Goal: Information Seeking & Learning: Compare options

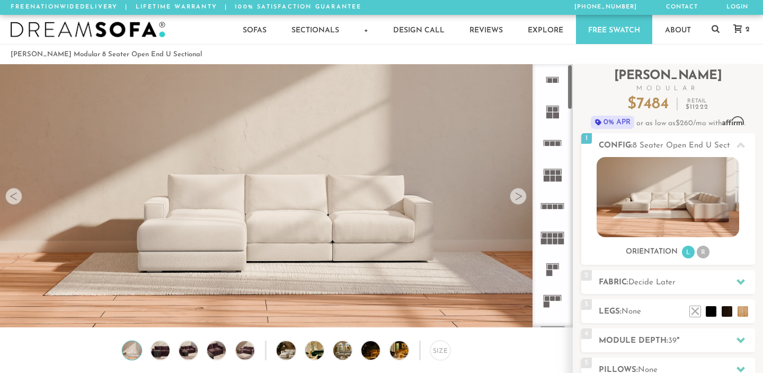
click at [553, 111] on rect at bounding box center [555, 109] width 5 height 5
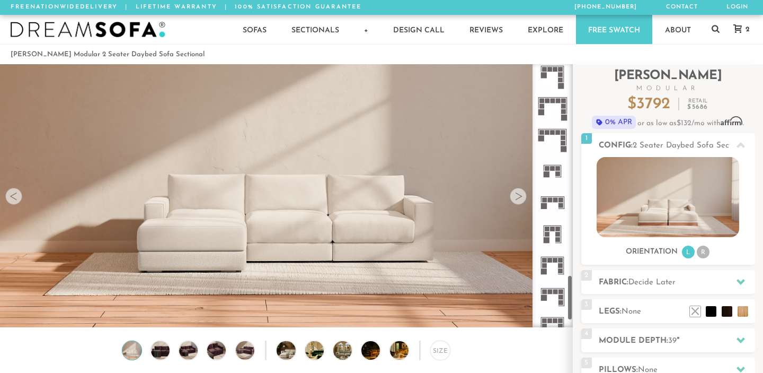
scroll to position [1248, 0]
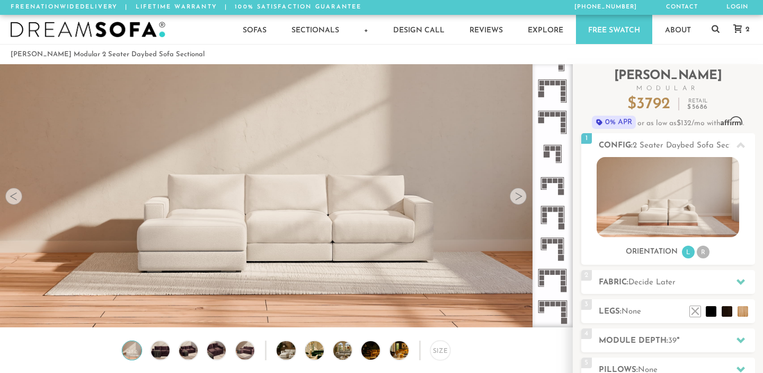
click at [550, 185] on icon at bounding box center [552, 185] width 31 height 31
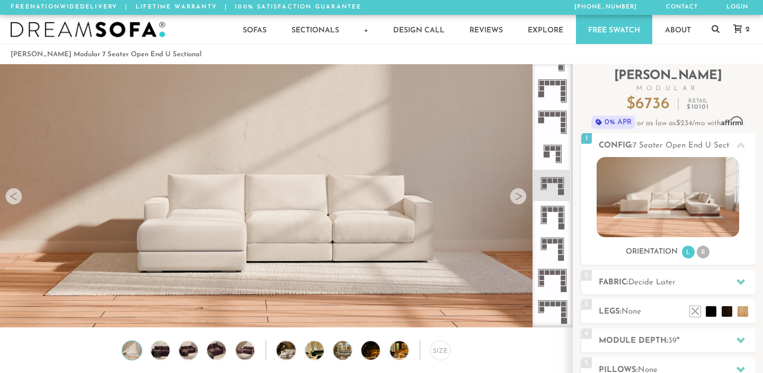
click at [516, 192] on div at bounding box center [518, 196] width 17 height 17
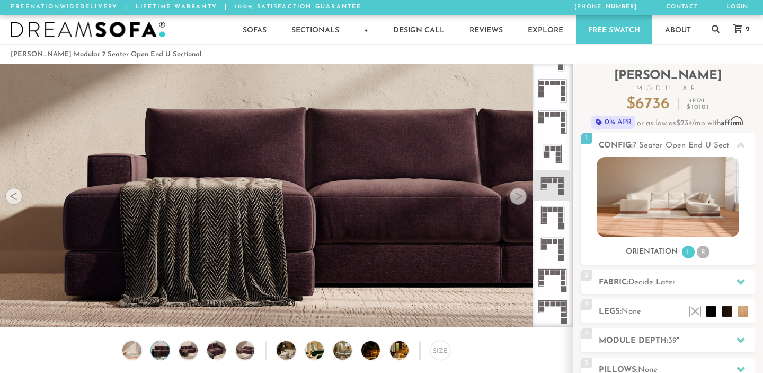
click at [516, 192] on div at bounding box center [518, 196] width 17 height 17
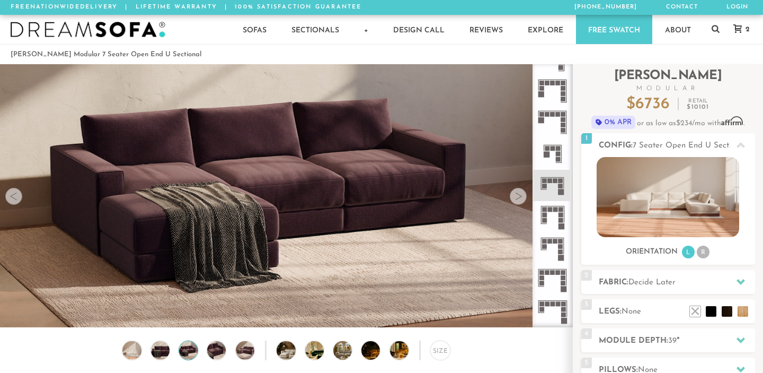
click at [516, 192] on div at bounding box center [518, 196] width 17 height 17
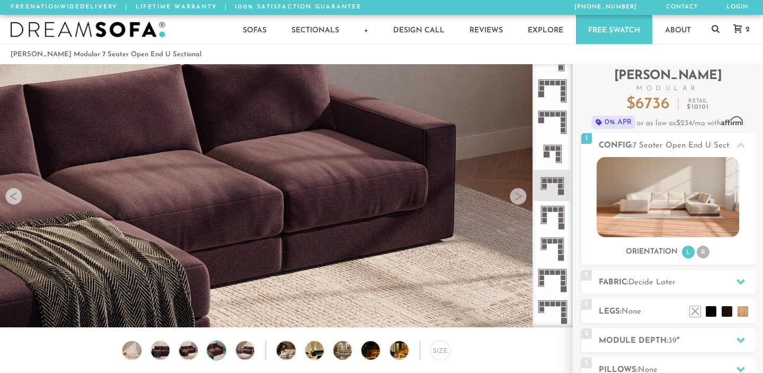
click at [516, 192] on div at bounding box center [518, 196] width 17 height 17
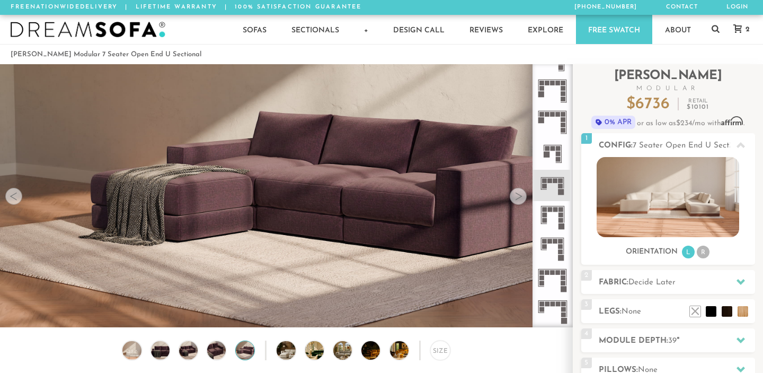
click at [516, 192] on div at bounding box center [518, 196] width 17 height 17
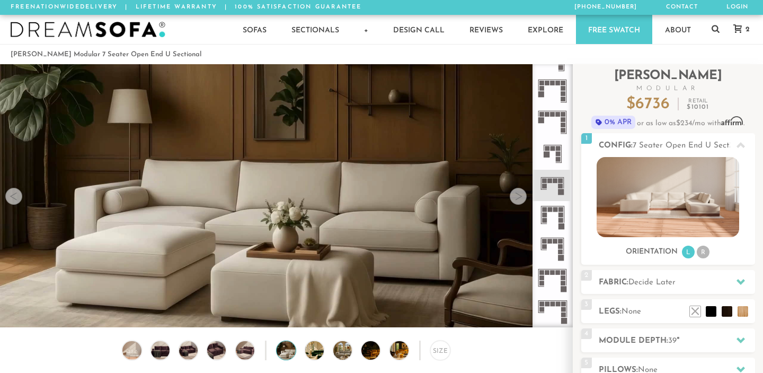
click at [516, 192] on div at bounding box center [518, 196] width 17 height 17
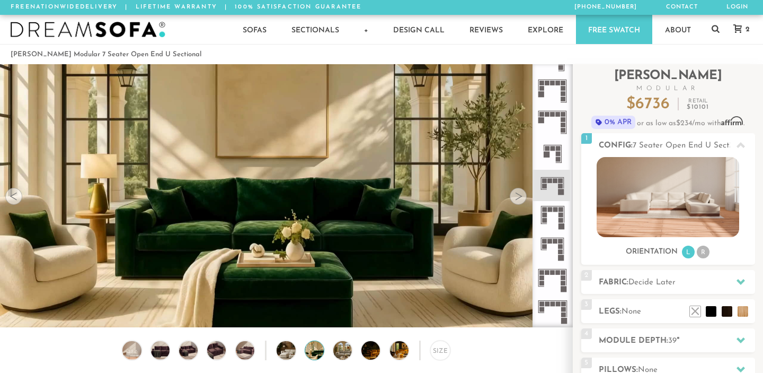
click at [516, 192] on div at bounding box center [518, 196] width 17 height 17
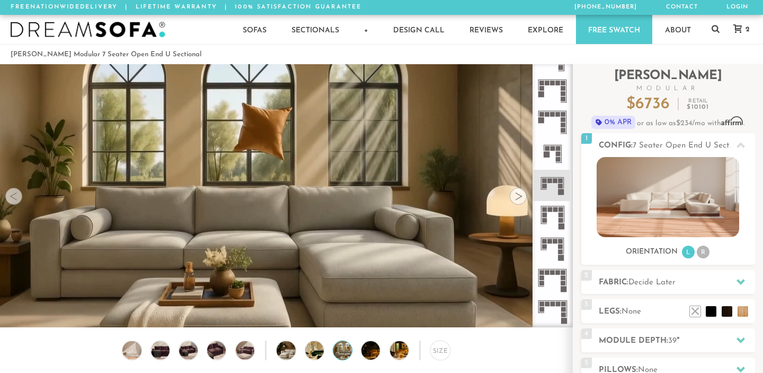
click at [516, 192] on div at bounding box center [518, 196] width 17 height 17
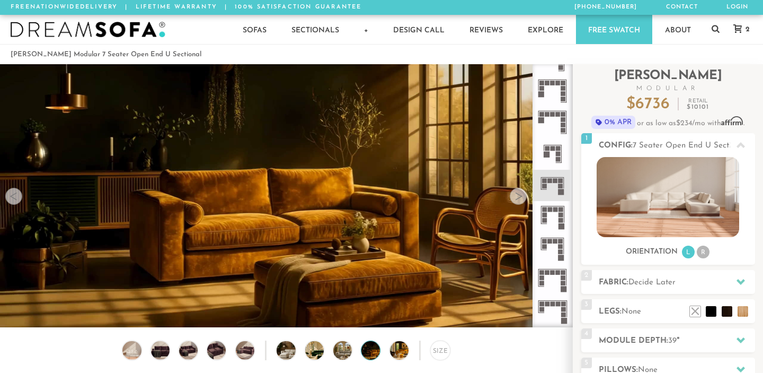
click at [516, 192] on div at bounding box center [518, 196] width 17 height 17
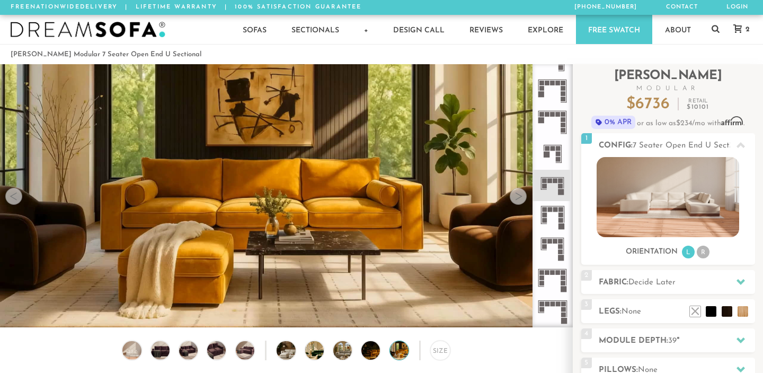
click at [516, 192] on div at bounding box center [518, 196] width 17 height 17
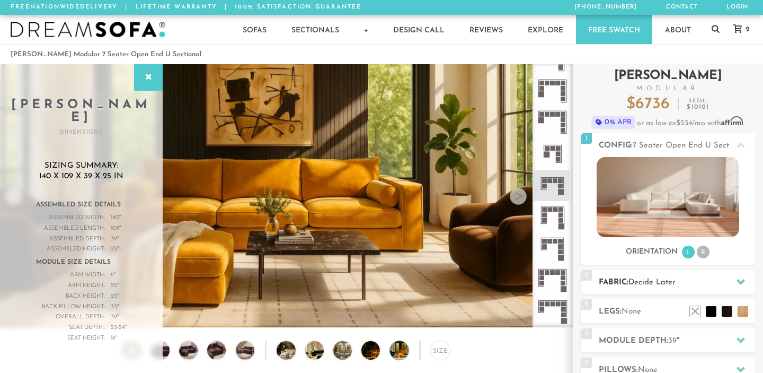
click at [656, 278] on span "Decide Later" at bounding box center [652, 282] width 47 height 8
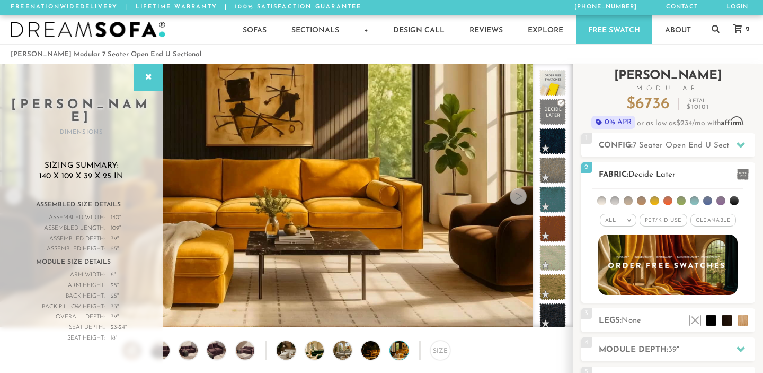
click at [708, 199] on li at bounding box center [707, 200] width 9 height 9
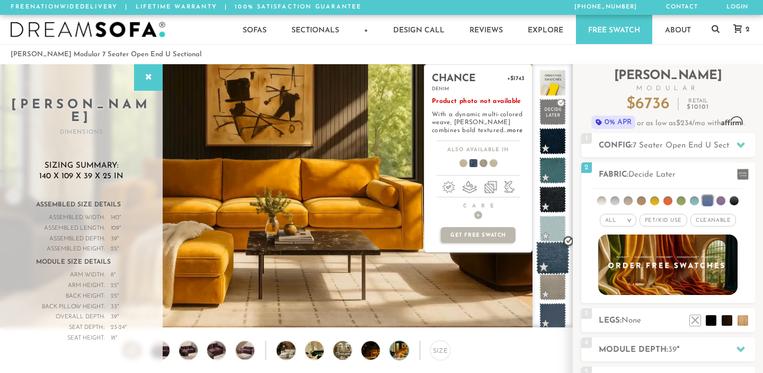
click at [557, 253] on span at bounding box center [552, 257] width 33 height 33
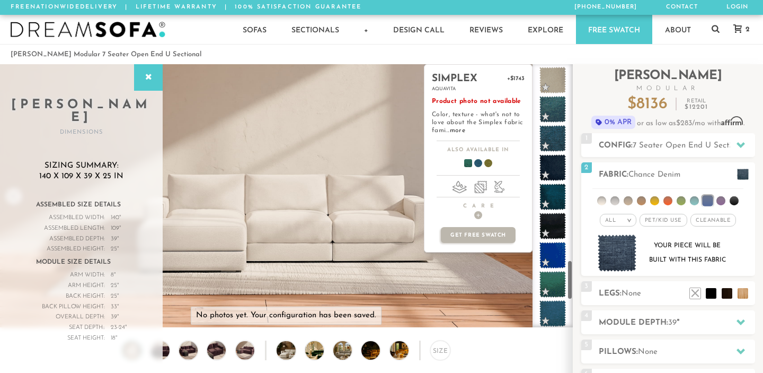
scroll to position [1287, 0]
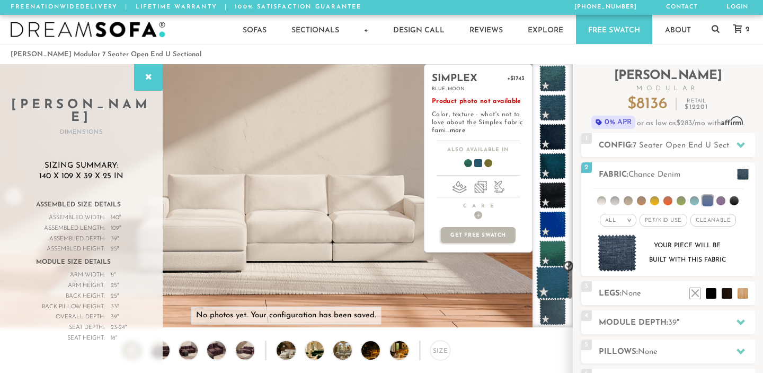
click at [550, 279] on span at bounding box center [552, 282] width 33 height 33
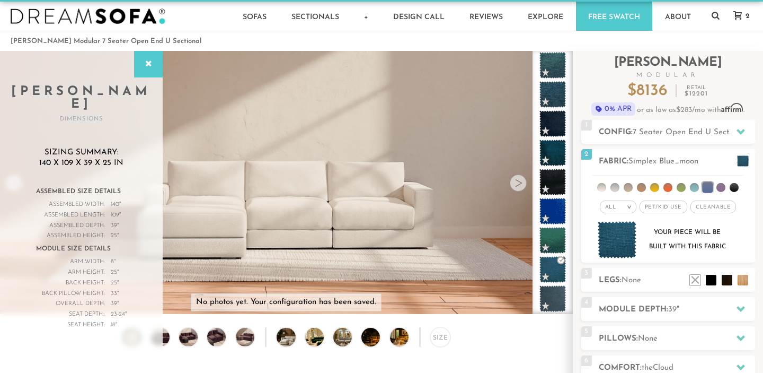
scroll to position [16, 0]
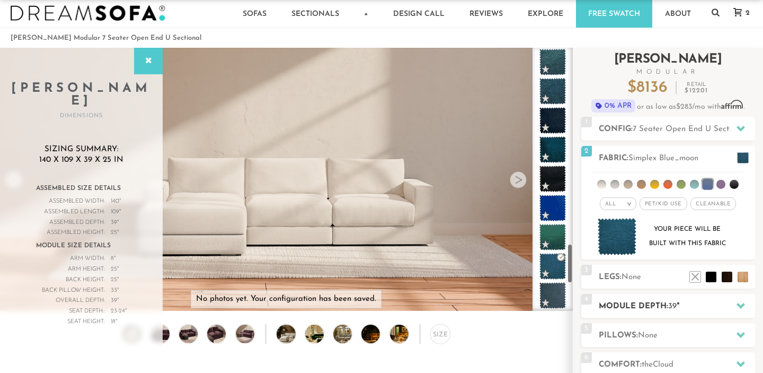
click at [628, 302] on h2 "Module Depth: 39 "" at bounding box center [677, 306] width 156 height 12
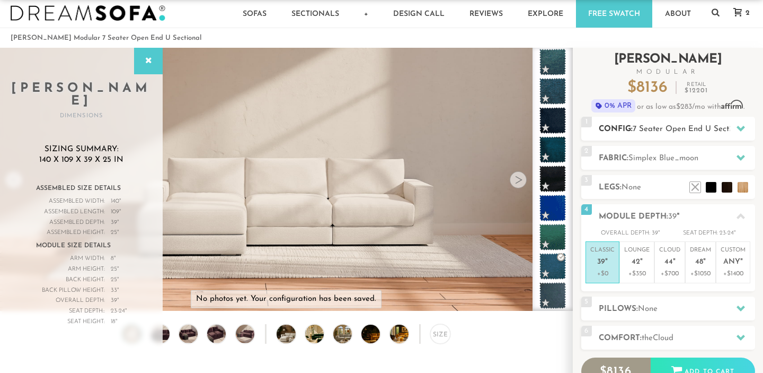
click at [636, 134] on h2 "Config: 7 Seater Open End U Sectional" at bounding box center [677, 129] width 156 height 12
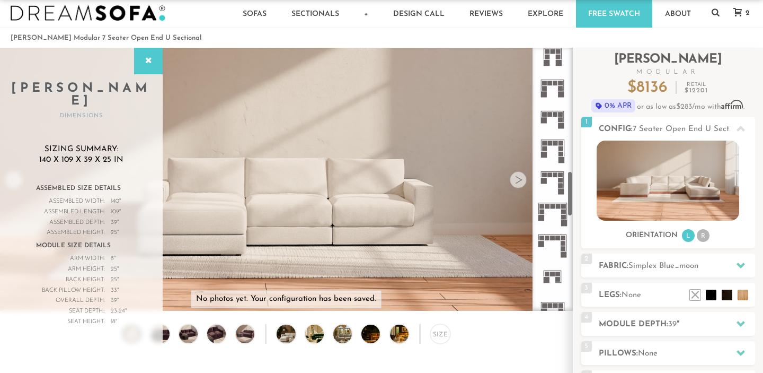
scroll to position [558, 0]
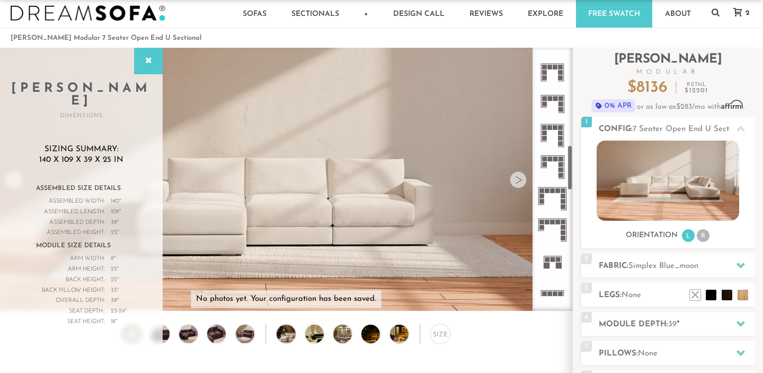
click at [557, 172] on icon at bounding box center [552, 166] width 31 height 31
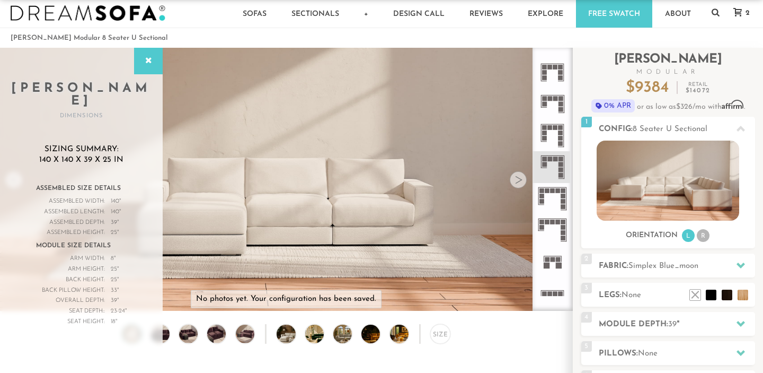
click at [554, 133] on icon at bounding box center [552, 135] width 31 height 31
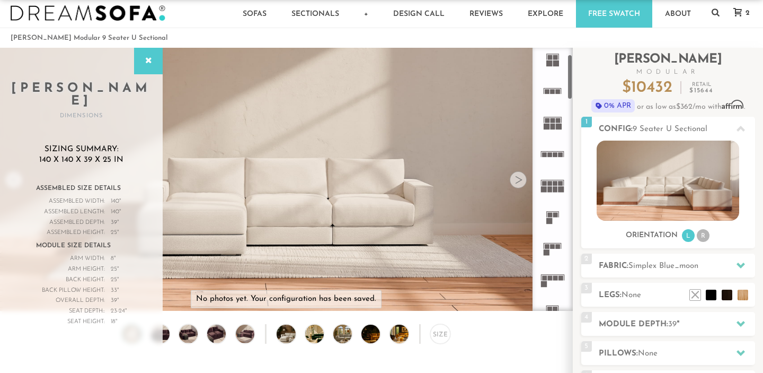
scroll to position [43, 0]
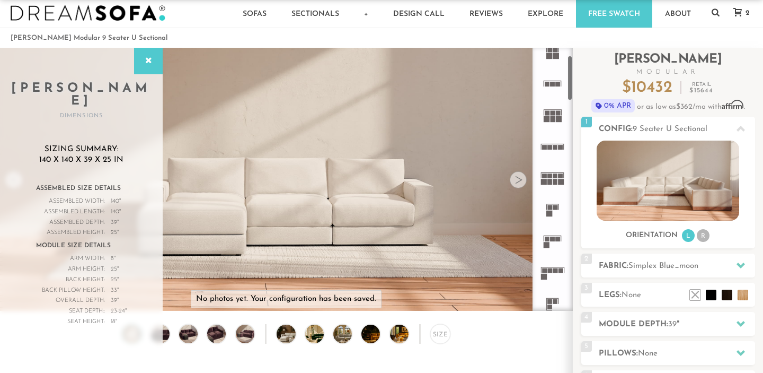
click at [549, 272] on rect at bounding box center [550, 270] width 5 height 5
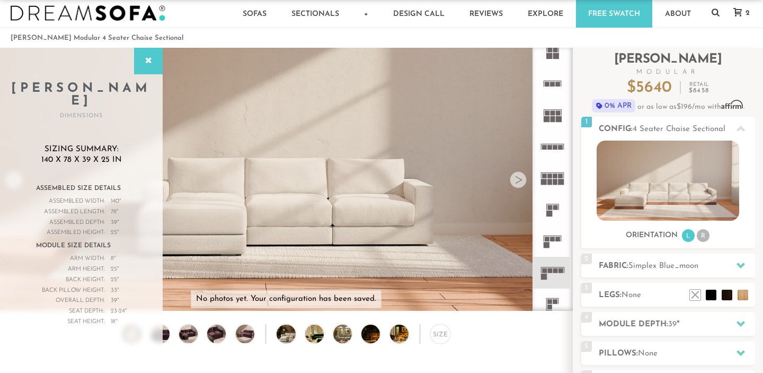
click at [551, 298] on icon at bounding box center [552, 303] width 31 height 31
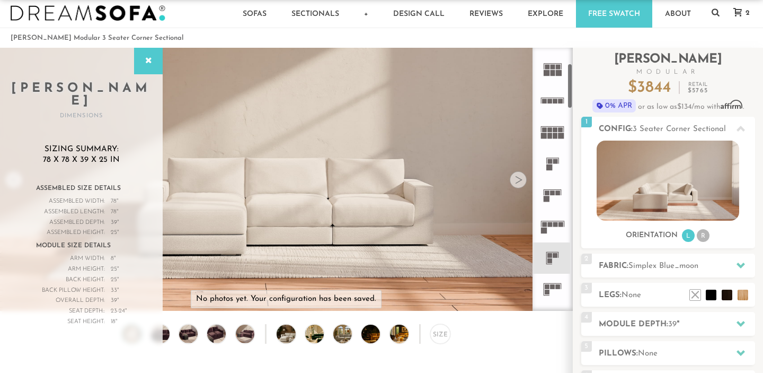
scroll to position [118, 0]
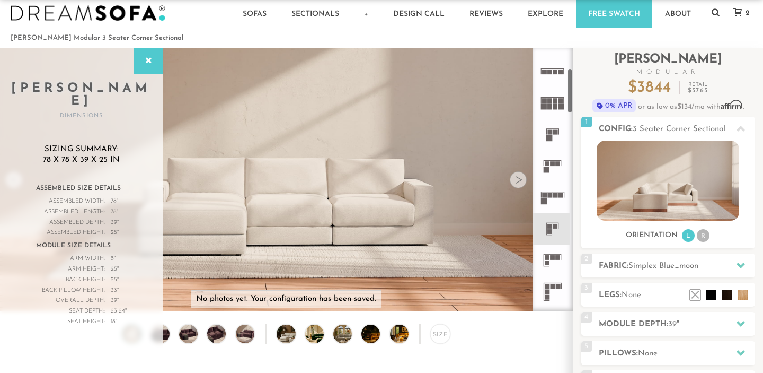
click at [550, 263] on icon at bounding box center [552, 259] width 31 height 31
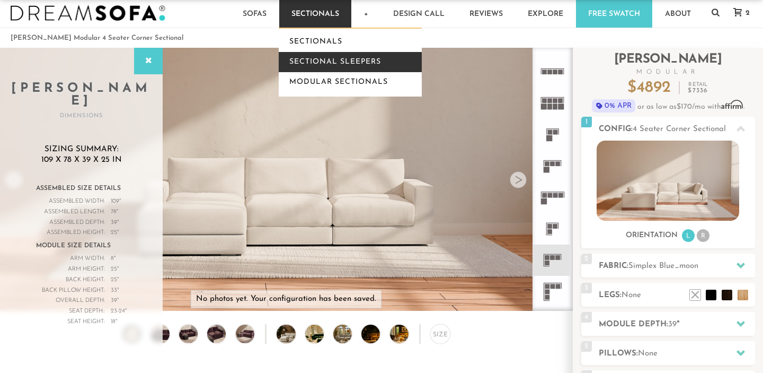
click at [318, 69] on link "Sectional Sleepers" at bounding box center [350, 62] width 143 height 20
